Goal: Information Seeking & Learning: Find specific page/section

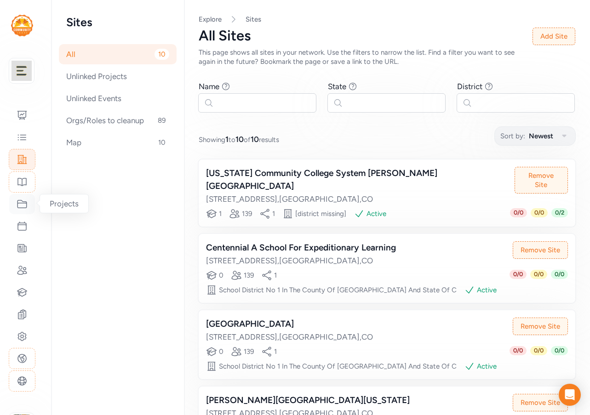
click at [18, 204] on icon at bounding box center [22, 204] width 11 height 11
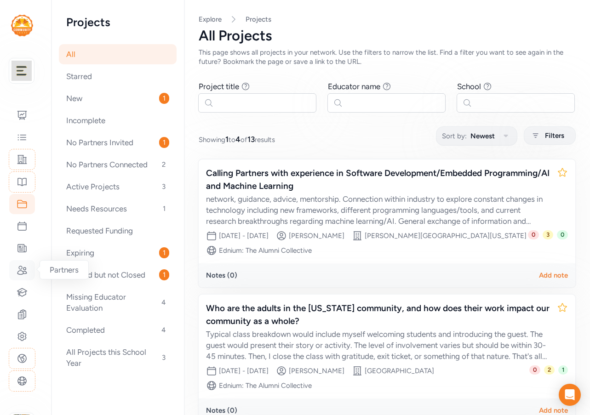
click at [18, 271] on icon at bounding box center [21, 270] width 9 height 8
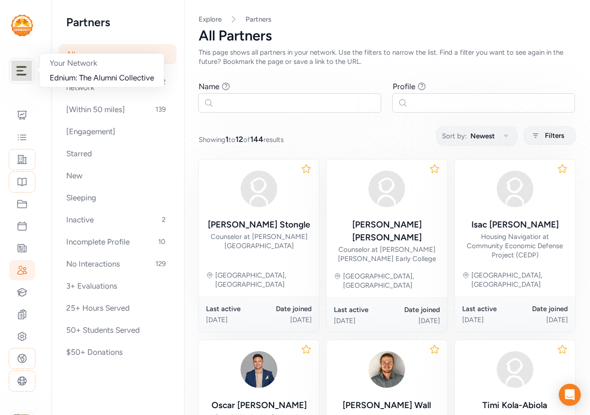
click at [21, 72] on img at bounding box center [22, 71] width 20 height 20
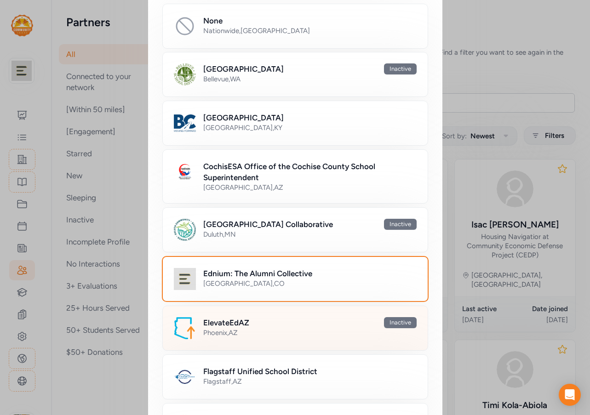
scroll to position [184, 0]
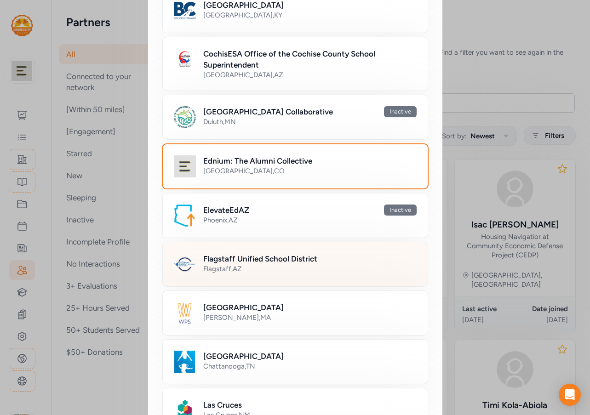
click at [233, 267] on div "Flagstaff , [GEOGRAPHIC_DATA]" at bounding box center [309, 269] width 213 height 9
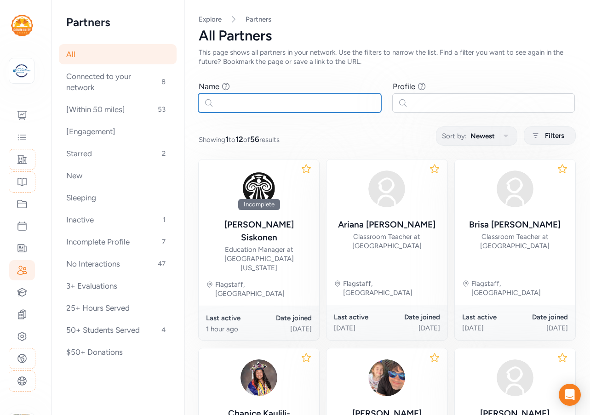
click at [233, 103] on input "text" at bounding box center [289, 102] width 183 height 19
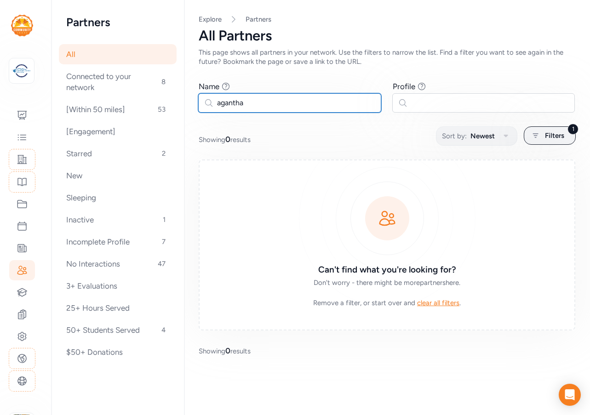
click at [236, 103] on input "agantha" at bounding box center [289, 102] width 183 height 19
type input "aganha"
drag, startPoint x: 253, startPoint y: 104, endPoint x: 173, endPoint y: 99, distance: 79.7
click at [173, 99] on div "Partners All Connected to your network 8 [Within 50 miles] 53 [Engagement] Star…" at bounding box center [321, 207] width 539 height 415
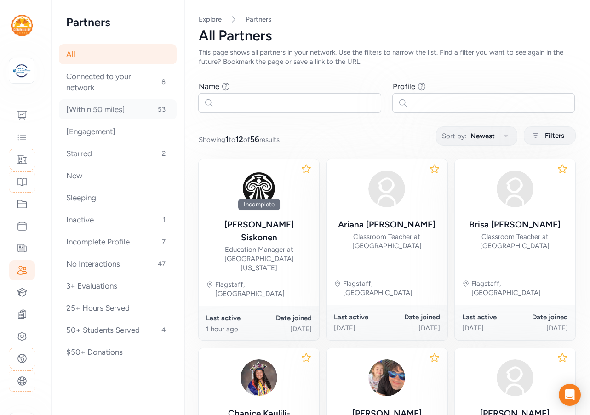
click at [101, 113] on div "[Within 50 miles] 53" at bounding box center [118, 109] width 118 height 20
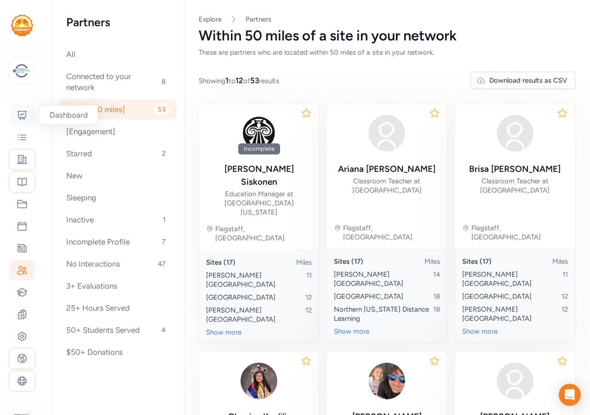
click at [24, 115] on icon at bounding box center [22, 115] width 11 height 11
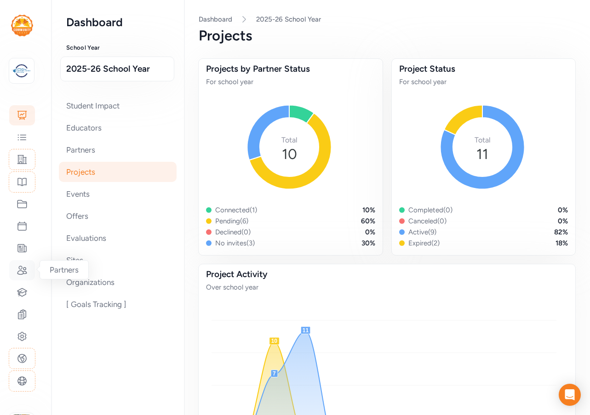
click at [17, 277] on div at bounding box center [22, 270] width 26 height 20
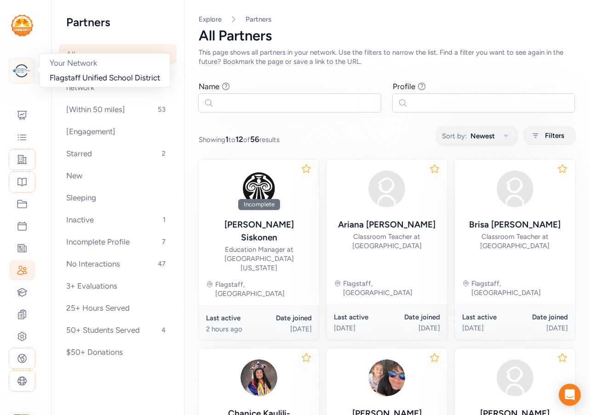
click at [22, 65] on img at bounding box center [22, 71] width 20 height 20
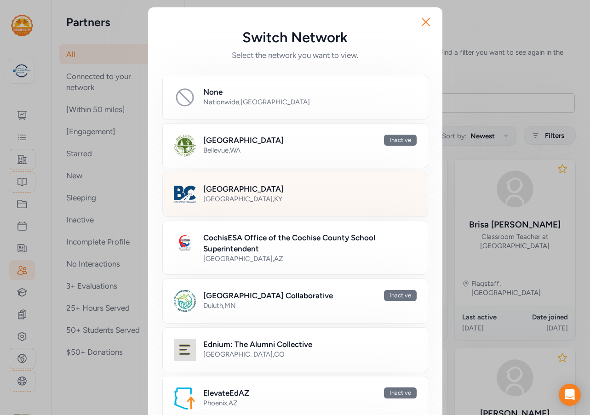
click at [283, 205] on div "Bullitt County Public Schools [GEOGRAPHIC_DATA] , [GEOGRAPHIC_DATA]" at bounding box center [309, 195] width 213 height 22
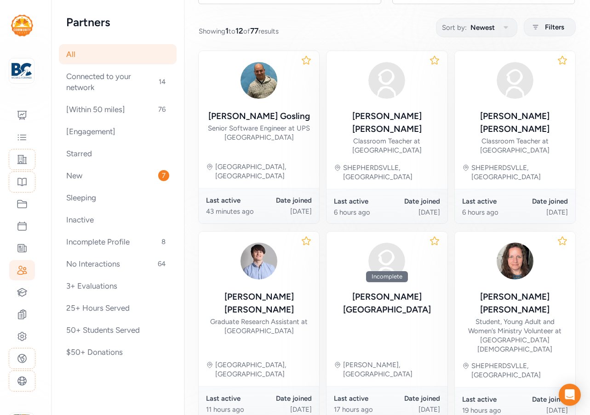
scroll to position [138, 0]
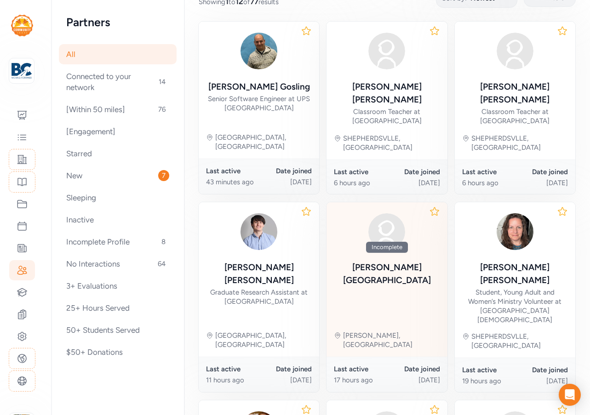
click at [385, 271] on div "Incomplete [PERSON_NAME] Boston [PERSON_NAME], [GEOGRAPHIC_DATA]" at bounding box center [387, 279] width 121 height 155
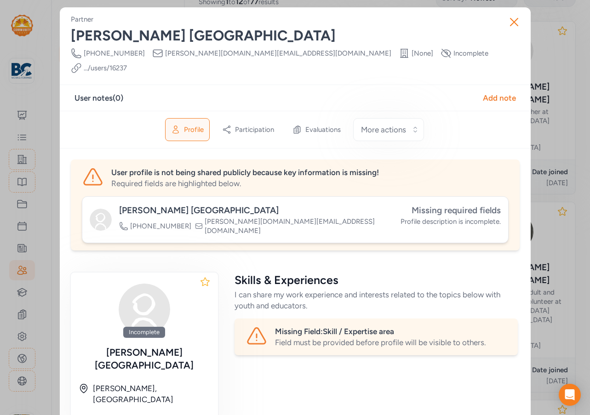
click at [472, 205] on span "Missing required fields" at bounding box center [456, 210] width 89 height 11
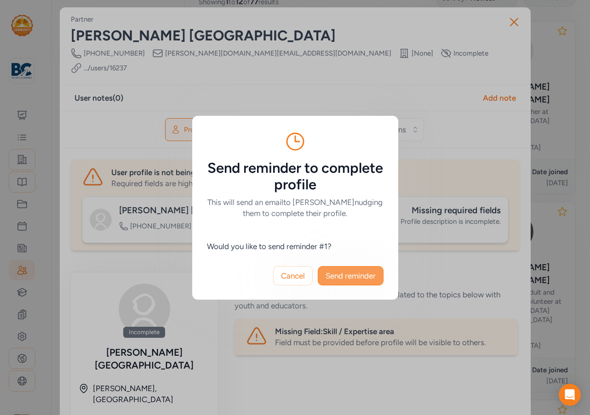
click at [363, 274] on span "Send reminder" at bounding box center [351, 275] width 50 height 11
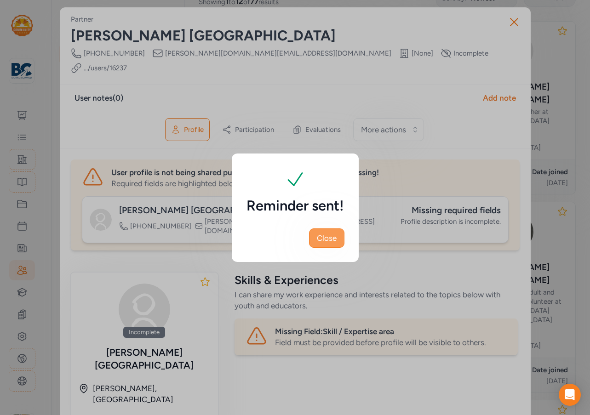
click at [324, 234] on span "Close" at bounding box center [327, 238] width 20 height 11
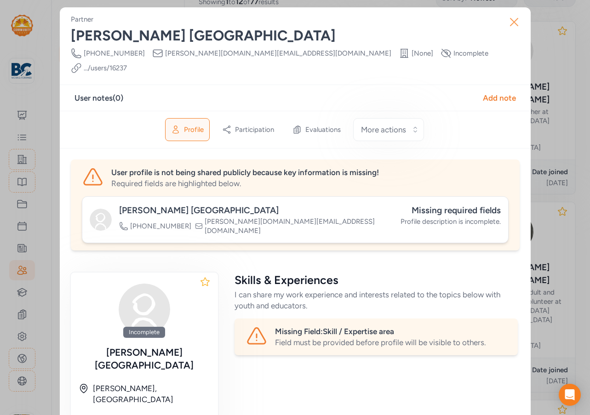
click at [513, 19] on icon "button" at bounding box center [514, 22] width 15 height 15
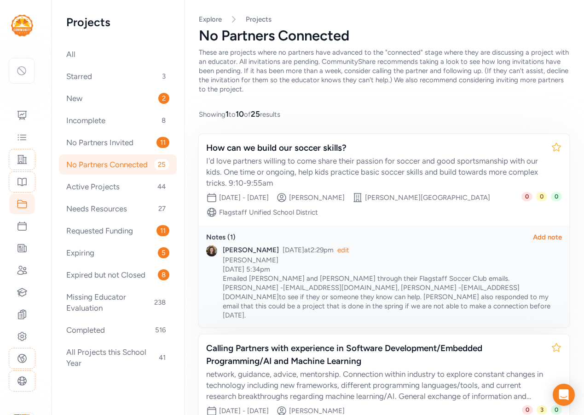
scroll to position [552, 0]
